Goal: Task Accomplishment & Management: Use online tool/utility

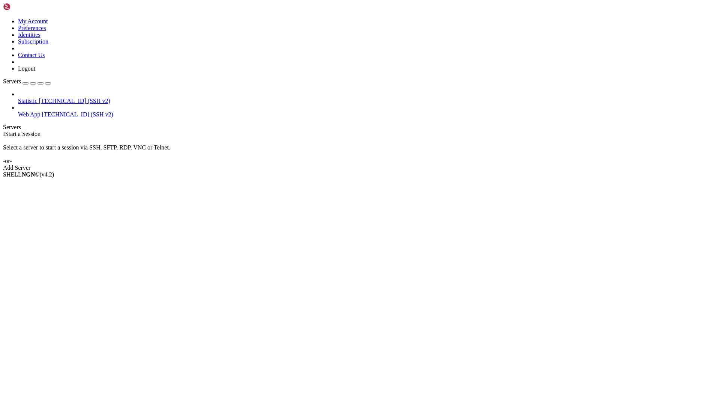
click at [59, 111] on span "[TECHNICAL_ID] (SSH v2)" at bounding box center [77, 114] width 71 height 6
click at [42, 111] on span "[TECHNICAL_ID] (SSH v2)" at bounding box center [77, 114] width 71 height 6
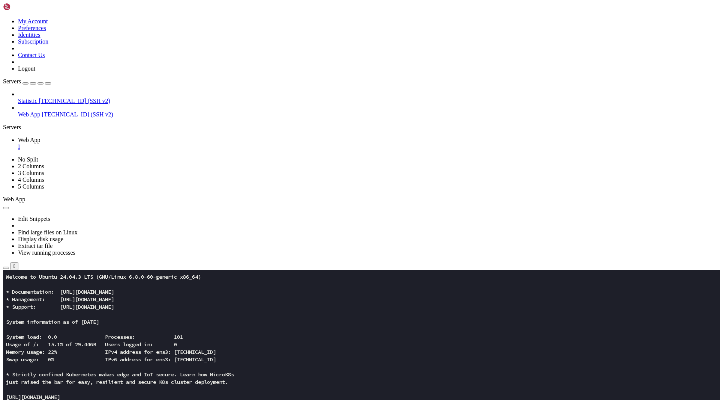
click at [9, 266] on button "button" at bounding box center [6, 267] width 6 height 2
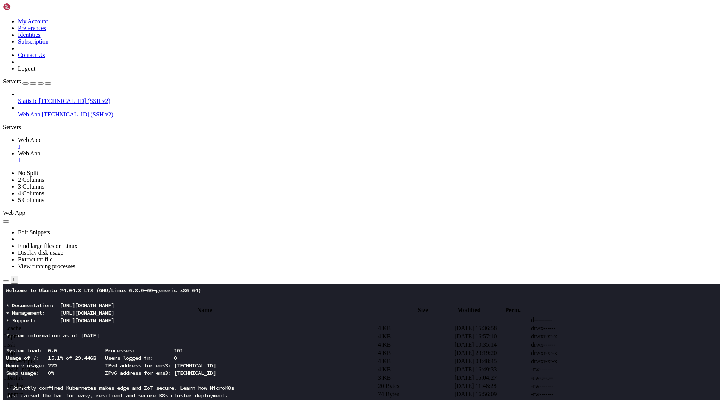
click at [15, 349] on span " app" at bounding box center [9, 352] width 11 height 6
type input "/root/app"
click at [32, 349] on span " index.html" at bounding box center [18, 352] width 28 height 6
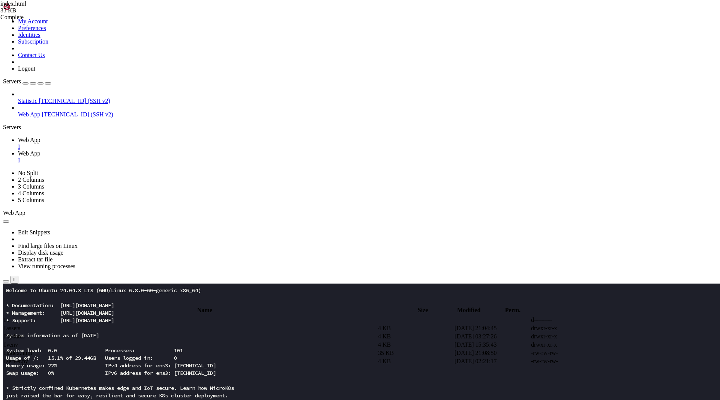
type textarea "position:fixed;inset:0;z-index:2147483647;"
